Goal: Navigation & Orientation: Find specific page/section

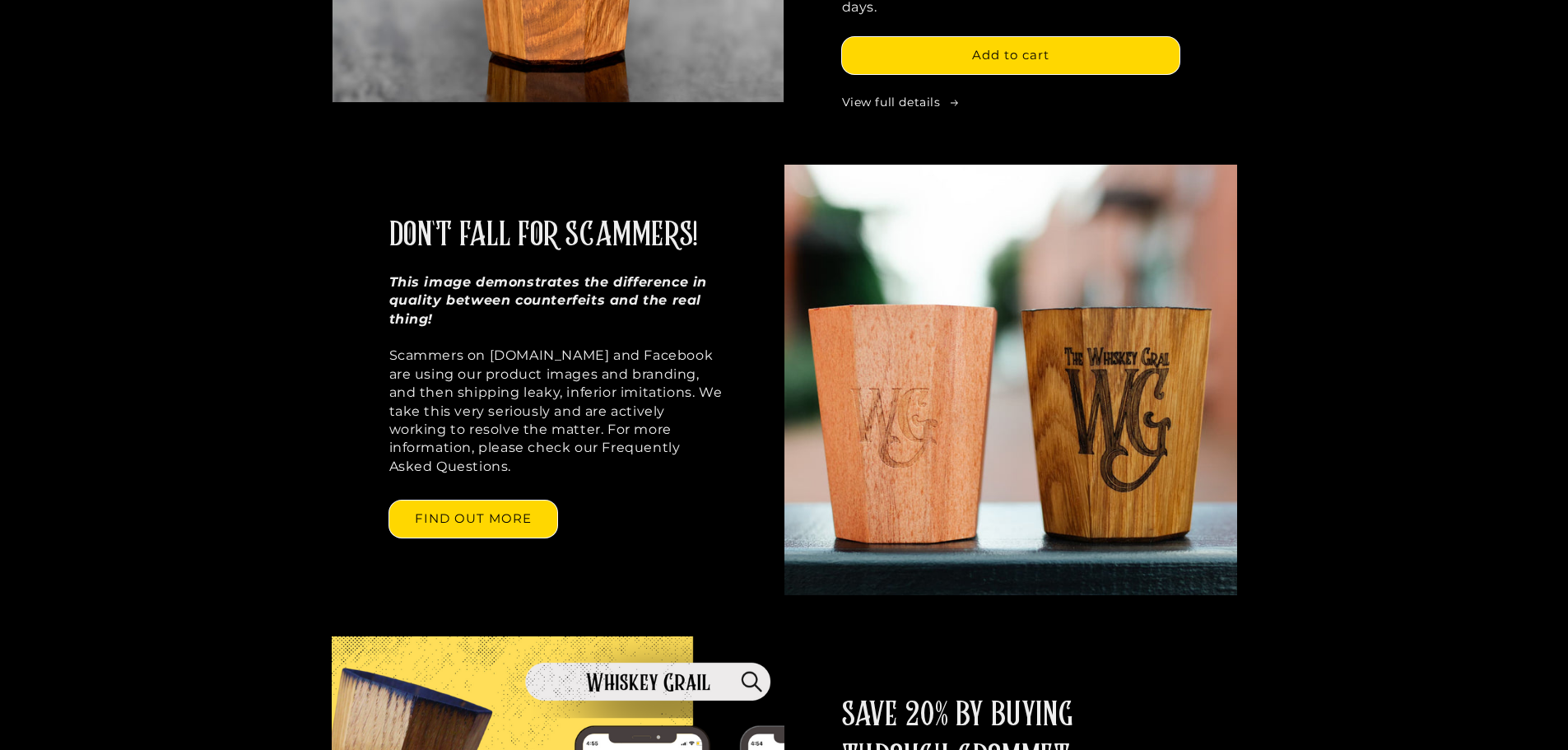
scroll to position [905, 0]
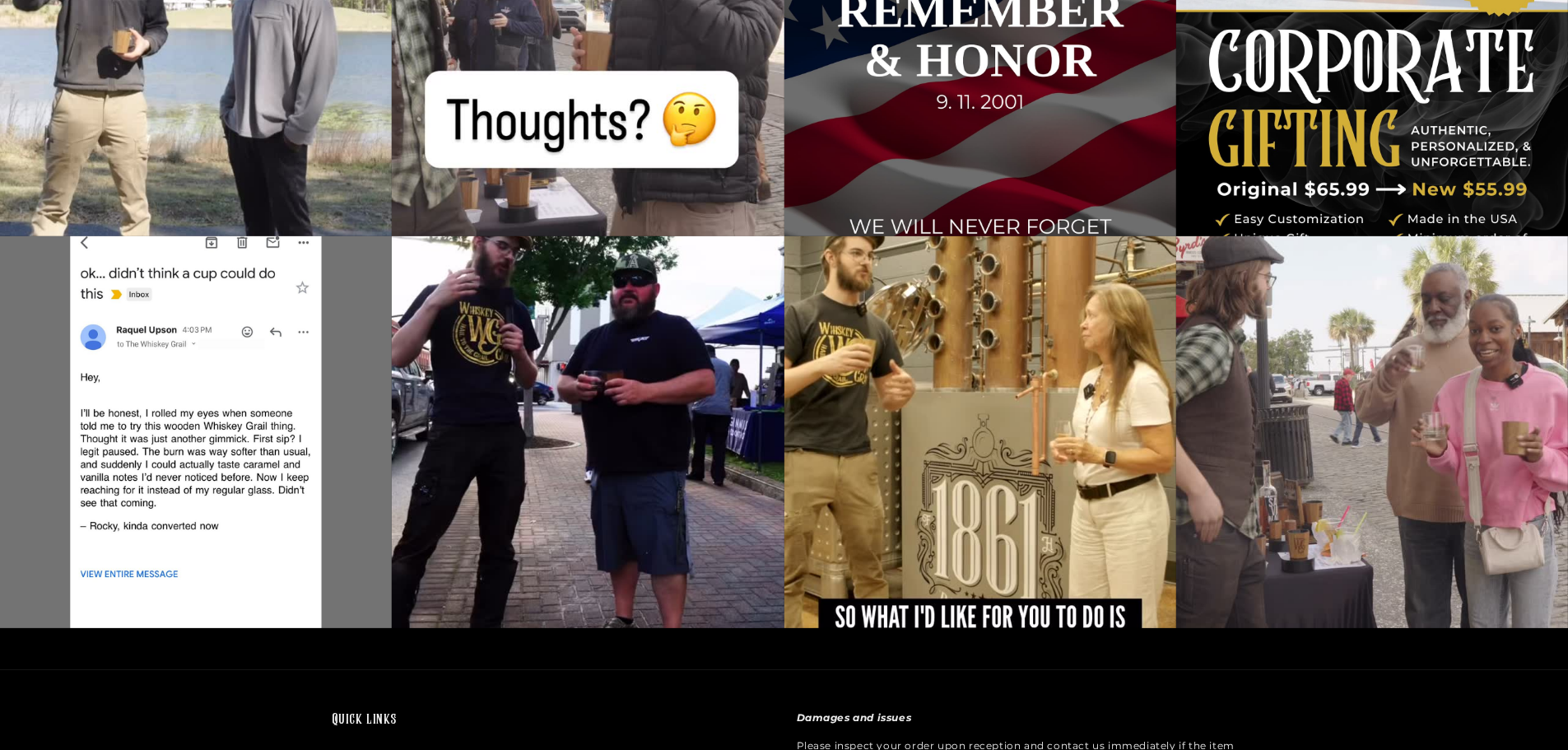
drag, startPoint x: 734, startPoint y: 180, endPoint x: 720, endPoint y: 249, distance: 70.4
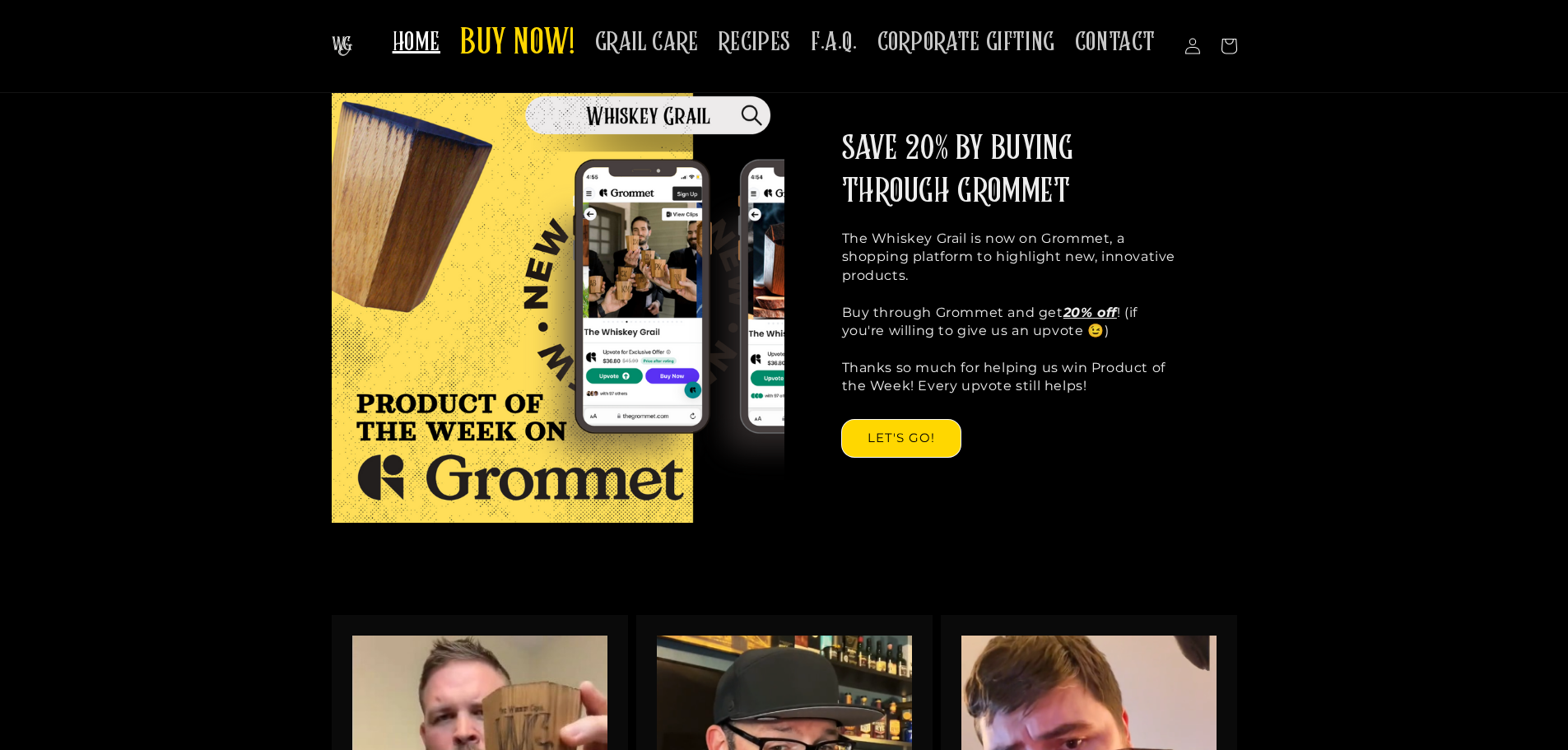
drag, startPoint x: 685, startPoint y: 394, endPoint x: 723, endPoint y: 215, distance: 183.0
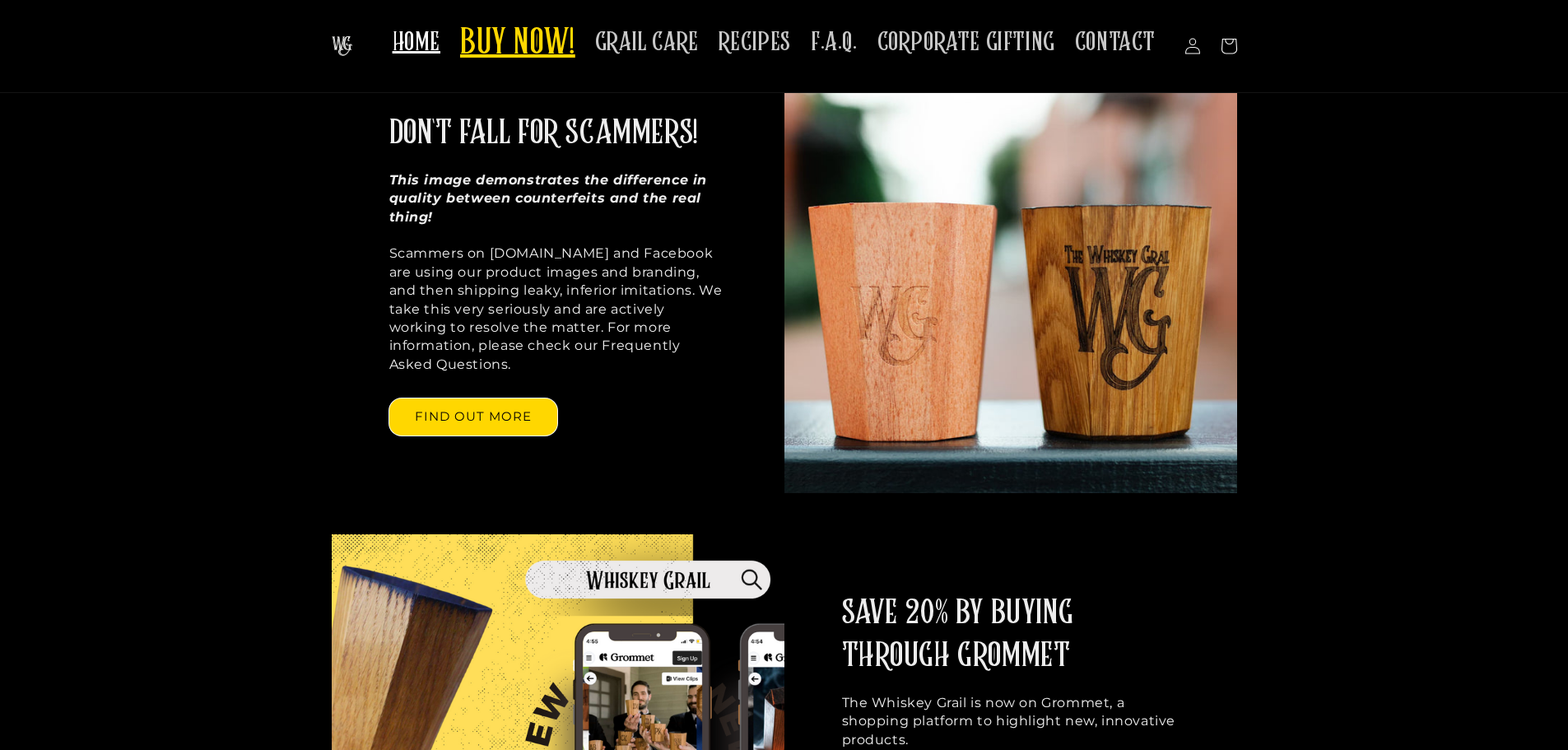
click at [533, 52] on span "BUY NOW!" at bounding box center [517, 44] width 115 height 45
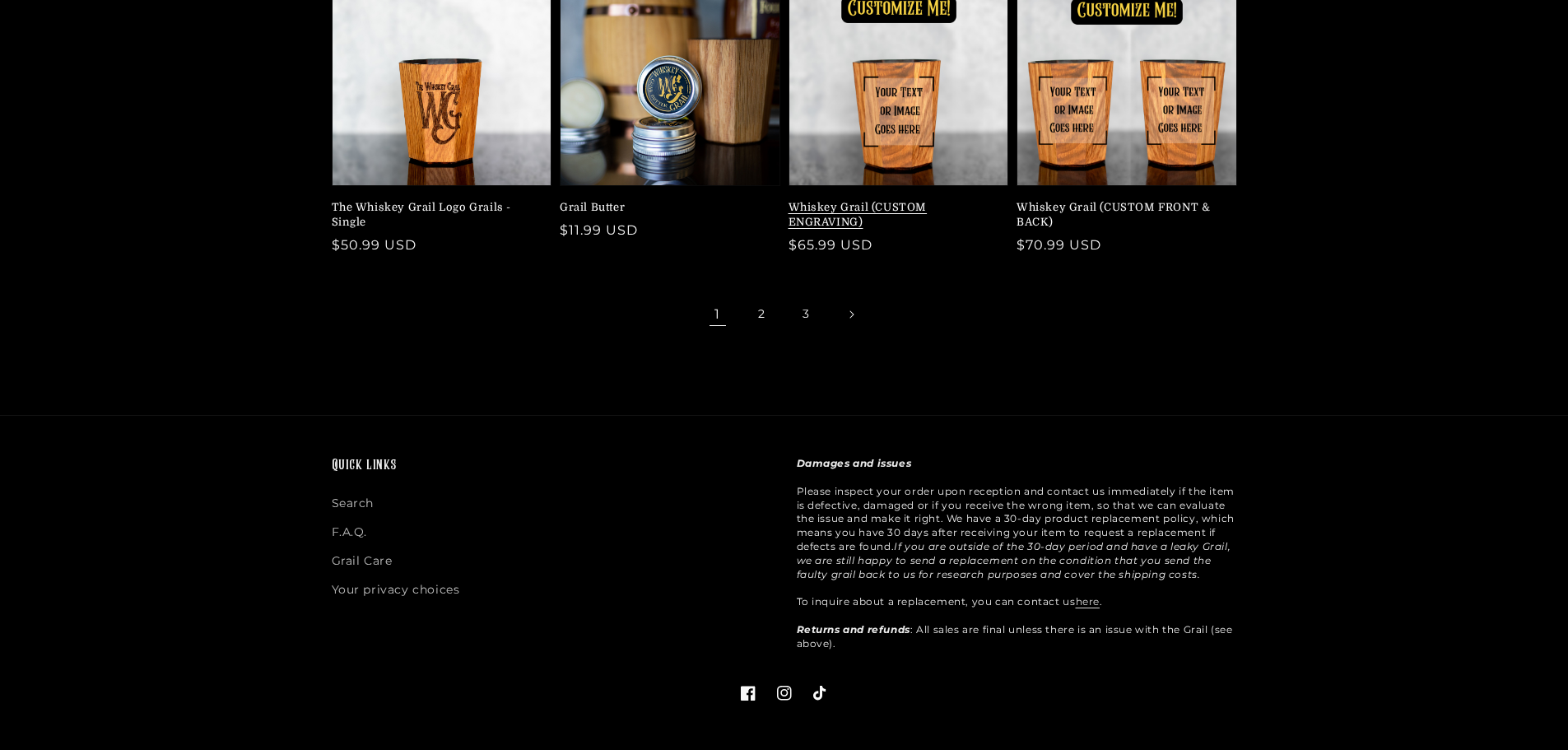
scroll to position [697, 0]
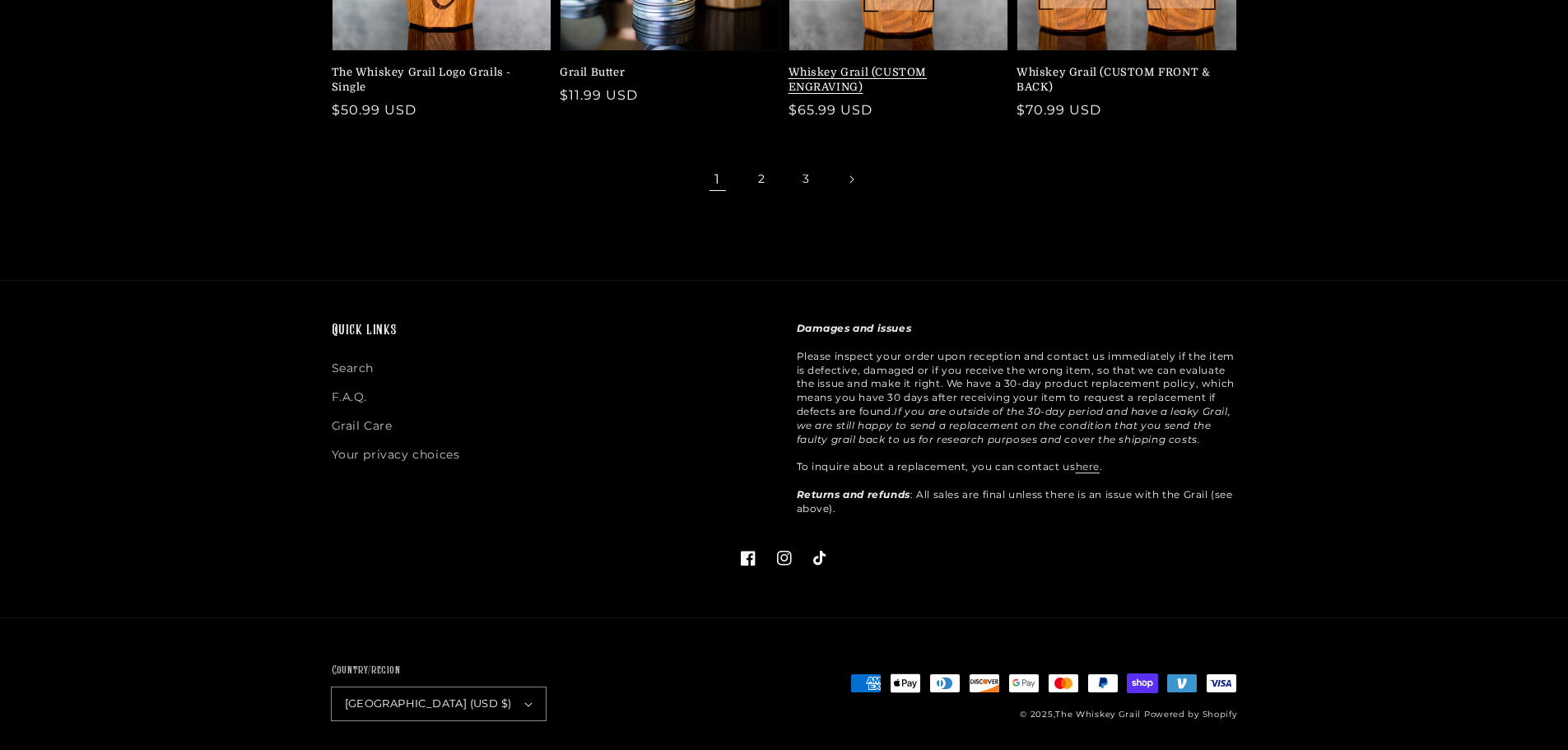
drag, startPoint x: 970, startPoint y: 402, endPoint x: 955, endPoint y: 528, distance: 126.9
